Goal: Check status: Check status

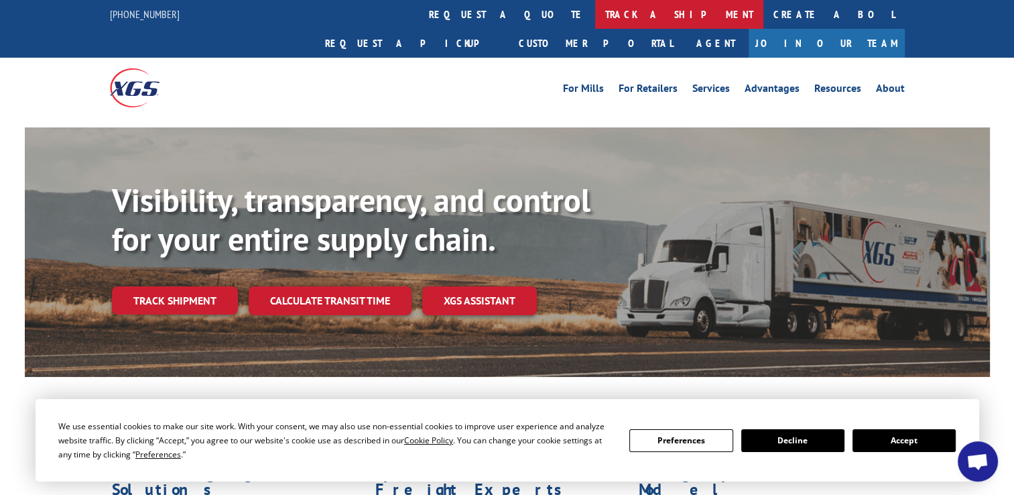
click at [595, 1] on link "track a shipment" at bounding box center [679, 14] width 168 height 29
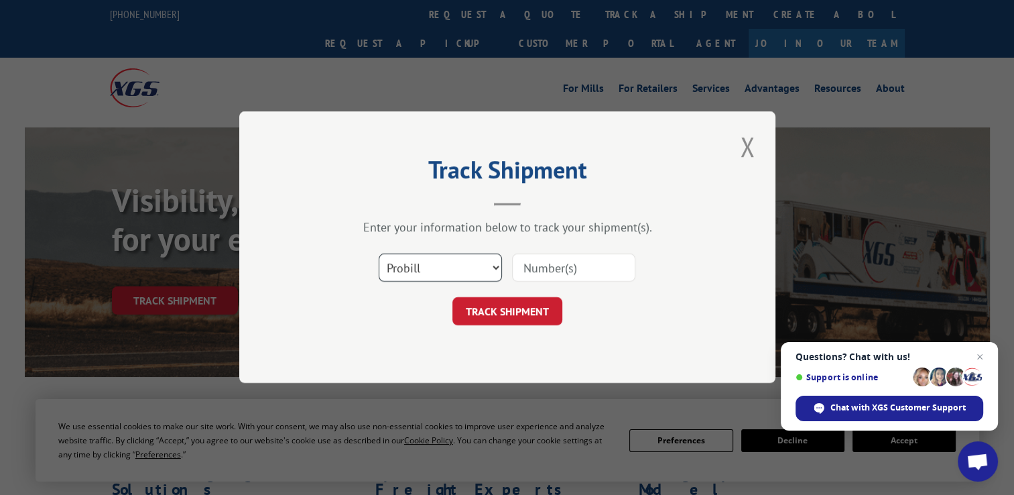
click at [491, 265] on select "Select category... Probill BOL PO" at bounding box center [440, 268] width 123 height 28
click at [488, 267] on select "Select category... Probill BOL PO" at bounding box center [440, 268] width 123 height 28
click at [548, 266] on input at bounding box center [573, 268] width 123 height 28
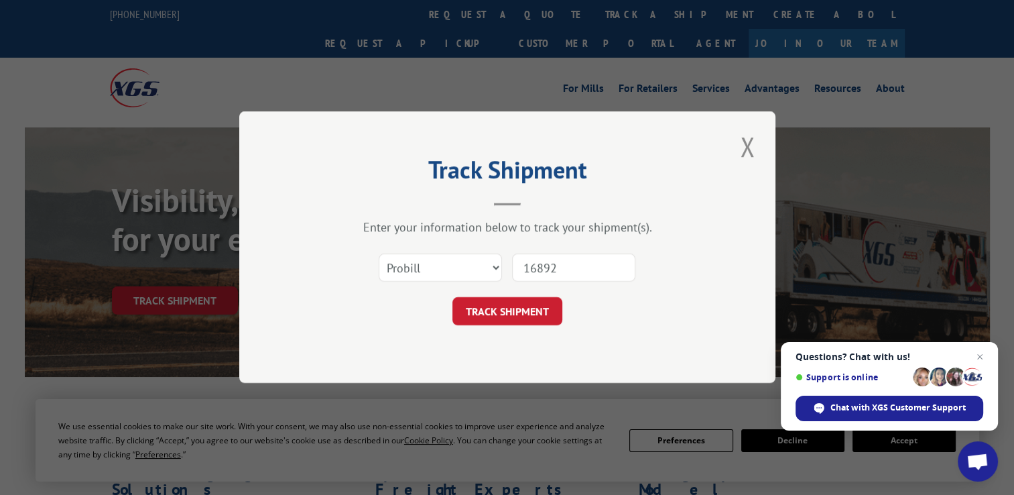
type input "168926"
click button "TRACK SHIPMENT" at bounding box center [507, 312] width 110 height 28
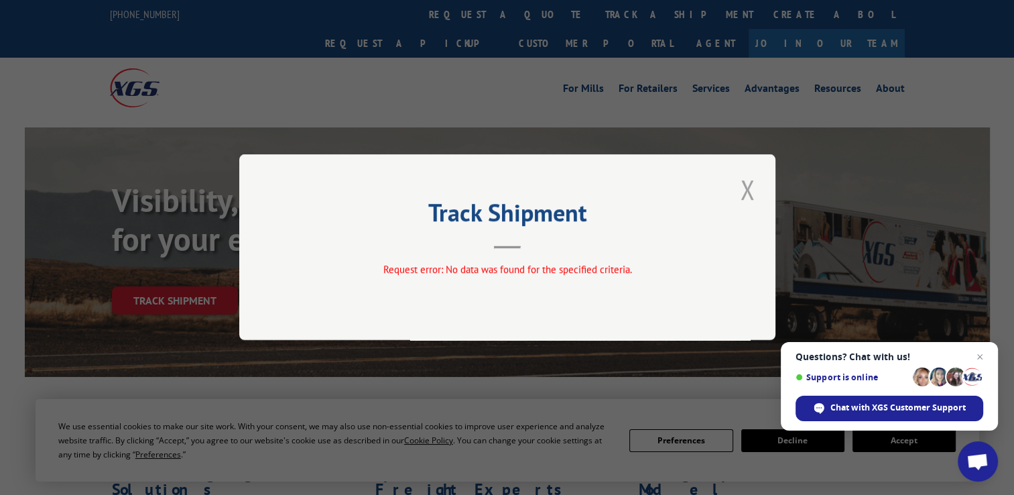
click at [753, 196] on button "Close modal" at bounding box center [747, 189] width 23 height 37
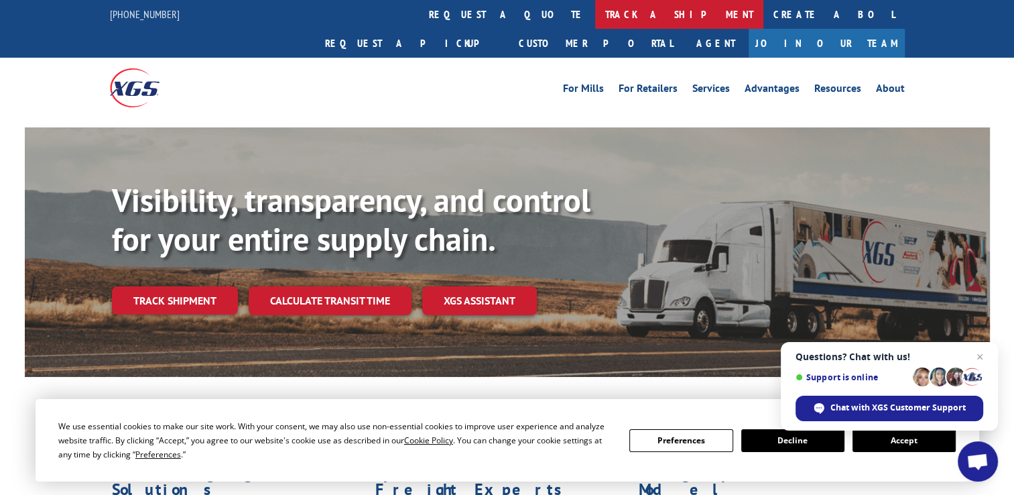
click at [595, 12] on link "track a shipment" at bounding box center [679, 14] width 168 height 29
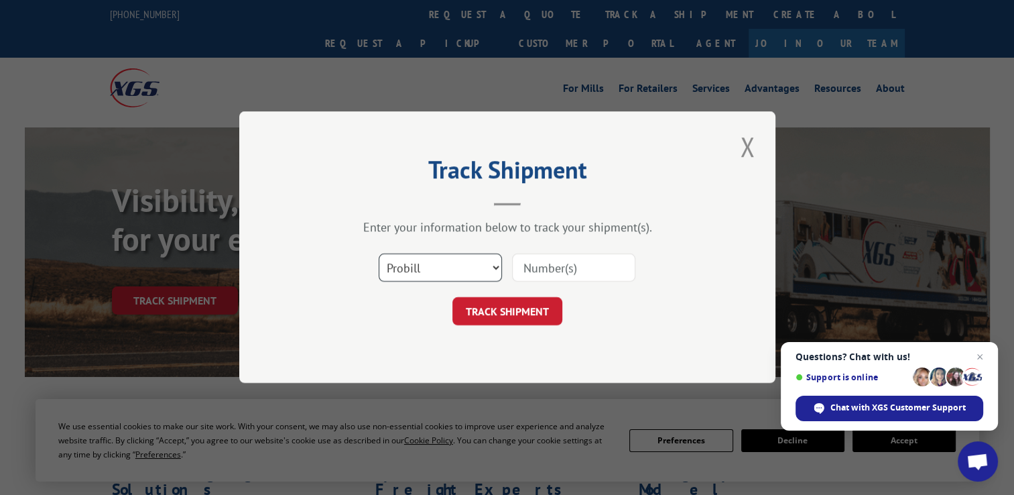
click at [458, 260] on select "Select category... Probill BOL PO" at bounding box center [440, 268] width 123 height 28
select select "bol"
click at [379, 254] on select "Select category... Probill BOL PO" at bounding box center [440, 268] width 123 height 28
click at [525, 274] on input at bounding box center [573, 268] width 123 height 28
type input "168926"
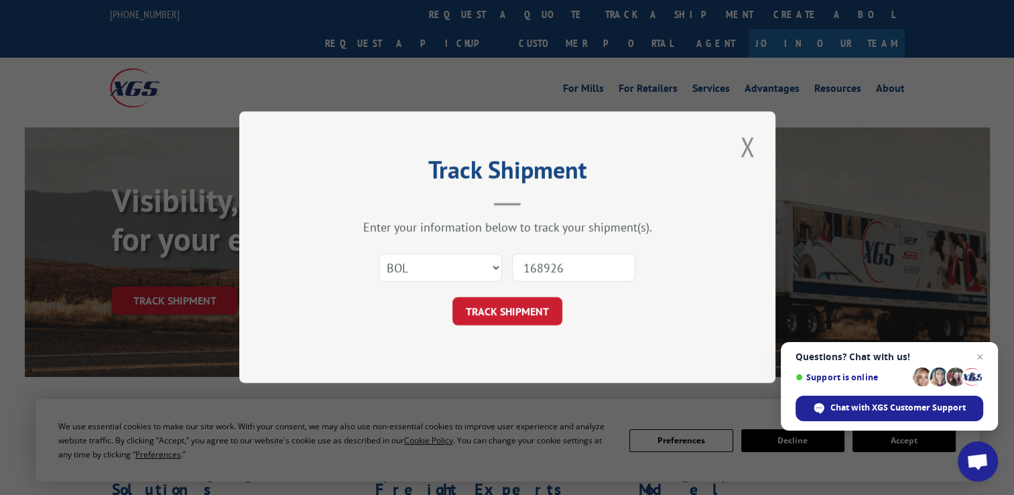
click button "TRACK SHIPMENT" at bounding box center [507, 312] width 110 height 28
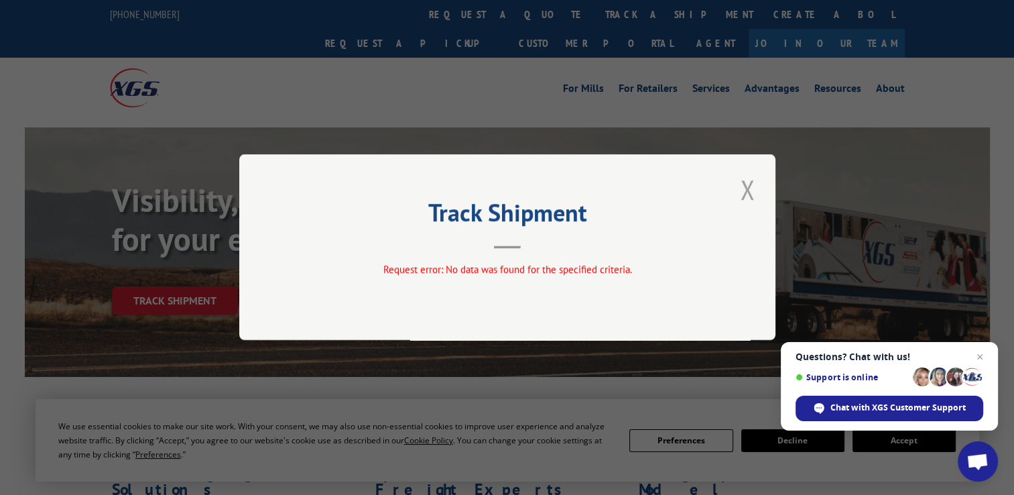
click at [743, 190] on button "Close modal" at bounding box center [747, 189] width 23 height 37
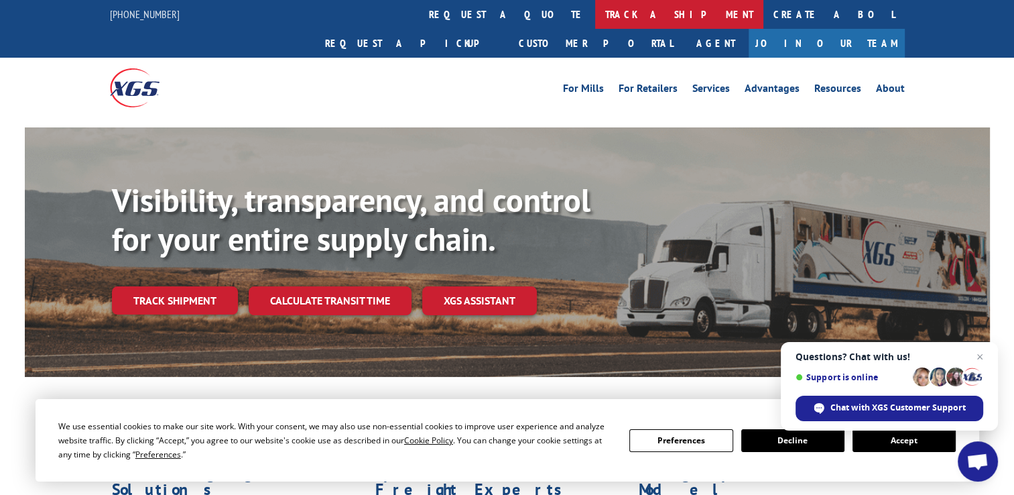
click at [595, 12] on link "track a shipment" at bounding box center [679, 14] width 168 height 29
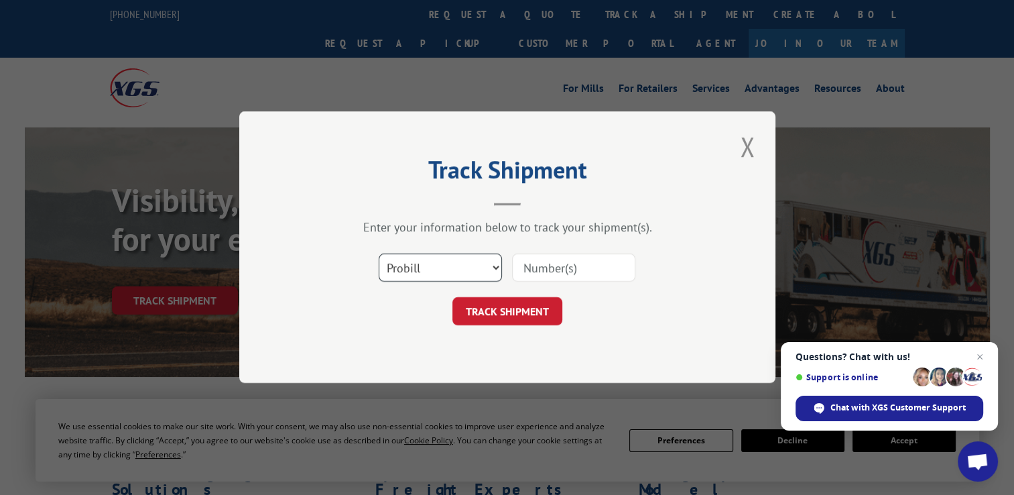
click at [487, 272] on select "Select category... Probill BOL PO" at bounding box center [440, 268] width 123 height 28
select select "po"
click at [379, 254] on select "Select category... Probill BOL PO" at bounding box center [440, 268] width 123 height 28
click at [542, 273] on input at bounding box center [573, 268] width 123 height 28
type input "168926"
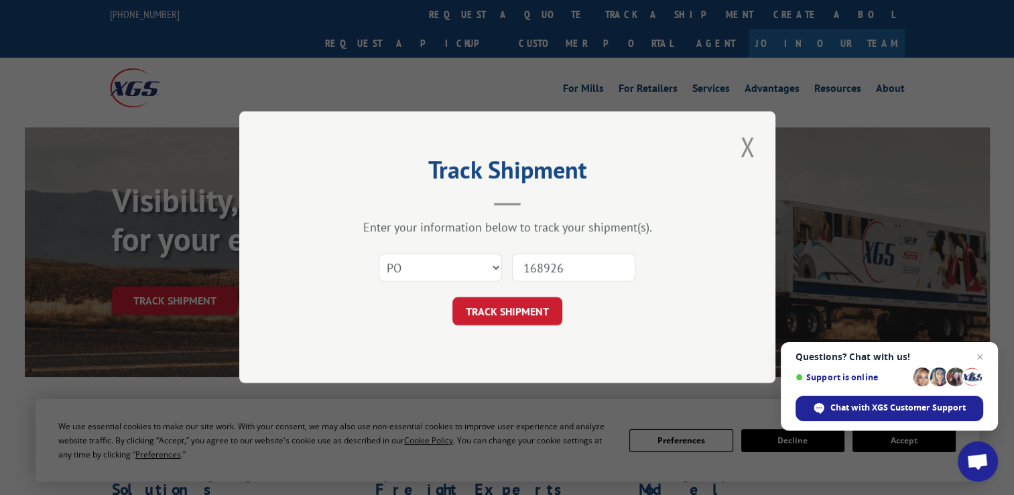
click button "TRACK SHIPMENT" at bounding box center [507, 312] width 110 height 28
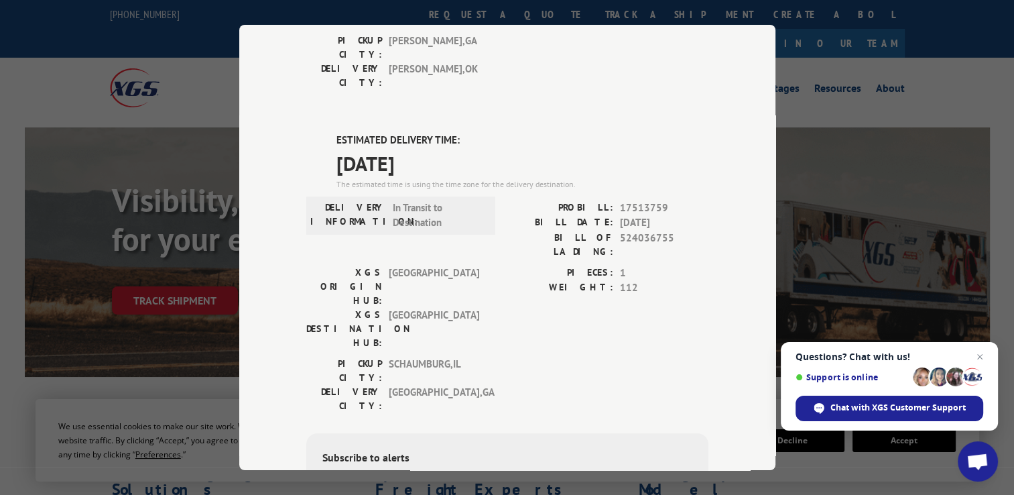
scroll to position [390, 0]
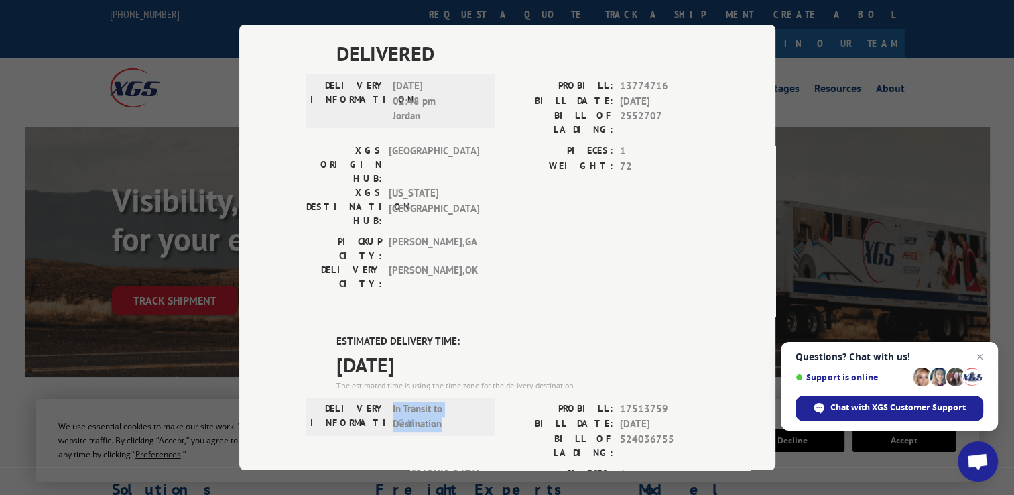
drag, startPoint x: 442, startPoint y: 274, endPoint x: 389, endPoint y: 250, distance: 58.8
click at [389, 397] on div "DELIVERY INFORMATION: In Transit to Destination" at bounding box center [400, 416] width 189 height 38
drag, startPoint x: 389, startPoint y: 250, endPoint x: 418, endPoint y: 262, distance: 31.2
copy span "In Transit to Destination"
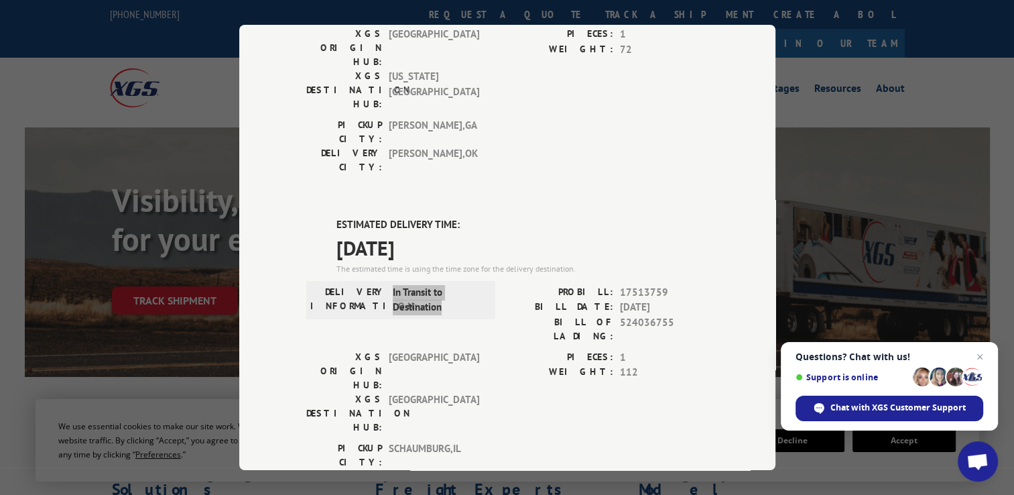
scroll to position [524, 0]
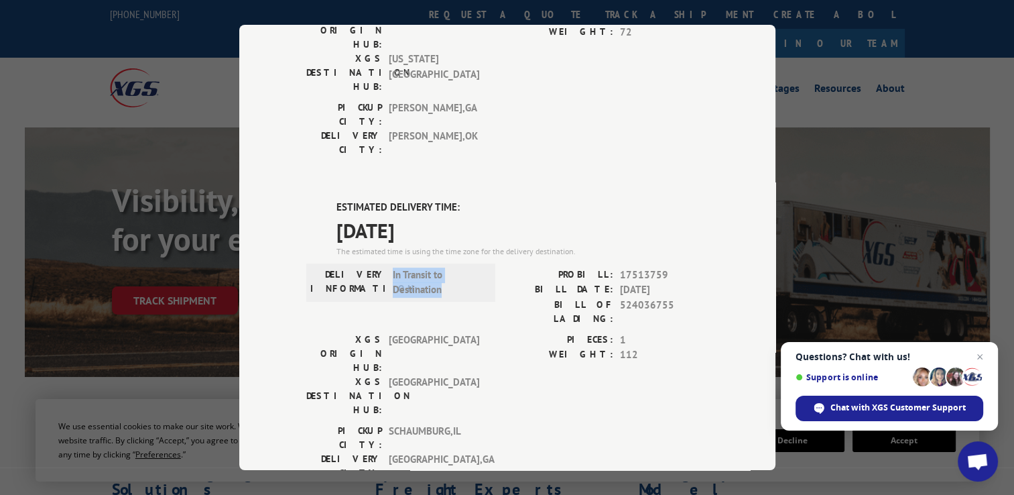
drag, startPoint x: 444, startPoint y: 72, endPoint x: 331, endPoint y: 53, distance: 114.8
click at [336, 200] on div "ESTIMATED DELIVERY TIME: [DATE] The estimated time is using the time zone for t…" at bounding box center [522, 229] width 372 height 58
copy div "ESTIMATED DELIVERY TIME: [DATE]"
drag, startPoint x: 450, startPoint y: 131, endPoint x: 379, endPoint y: 113, distance: 74.0
click at [379, 267] on div "DELIVERY INFORMATION: In Transit to Destination" at bounding box center [400, 282] width 181 height 30
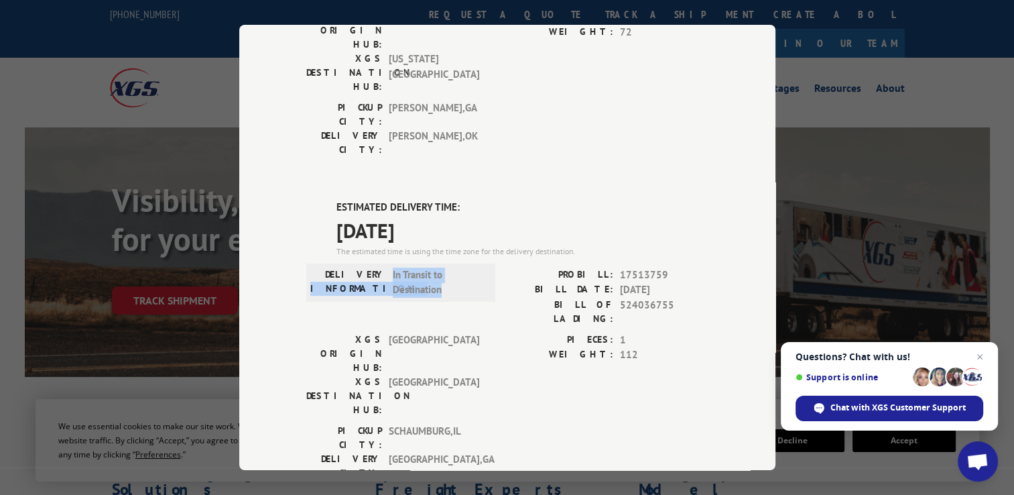
drag, startPoint x: 379, startPoint y: 113, endPoint x: 434, endPoint y: 124, distance: 56.0
click at [430, 267] on span "In Transit to Destination" at bounding box center [438, 282] width 90 height 30
click at [444, 267] on span "In Transit to Destination" at bounding box center [438, 282] width 90 height 30
drag, startPoint x: 426, startPoint y: 133, endPoint x: 405, endPoint y: 122, distance: 24.0
click at [405, 267] on span "In Transit to Destination" at bounding box center [438, 282] width 90 height 30
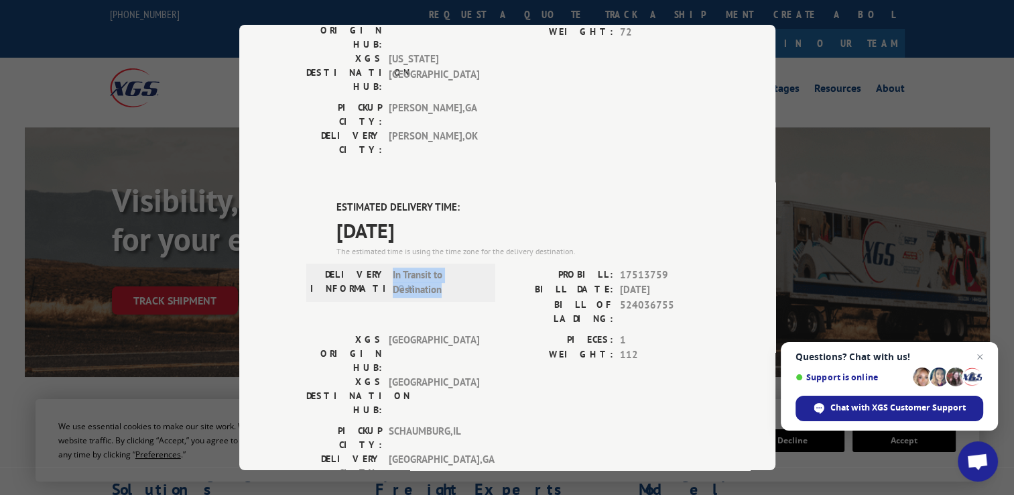
drag, startPoint x: 437, startPoint y: 132, endPoint x: 386, endPoint y: 117, distance: 53.0
click at [386, 267] on div "DELIVERY INFORMATION: In Transit to Destination" at bounding box center [400, 282] width 181 height 30
drag, startPoint x: 386, startPoint y: 117, endPoint x: 401, endPoint y: 125, distance: 16.8
copy span "In Transit to Destination"
